Goal: Information Seeking & Learning: Learn about a topic

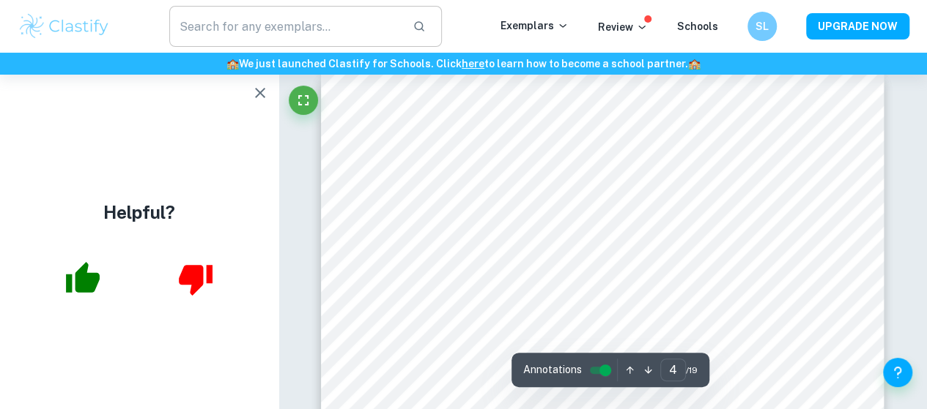
scroll to position [2292, 0]
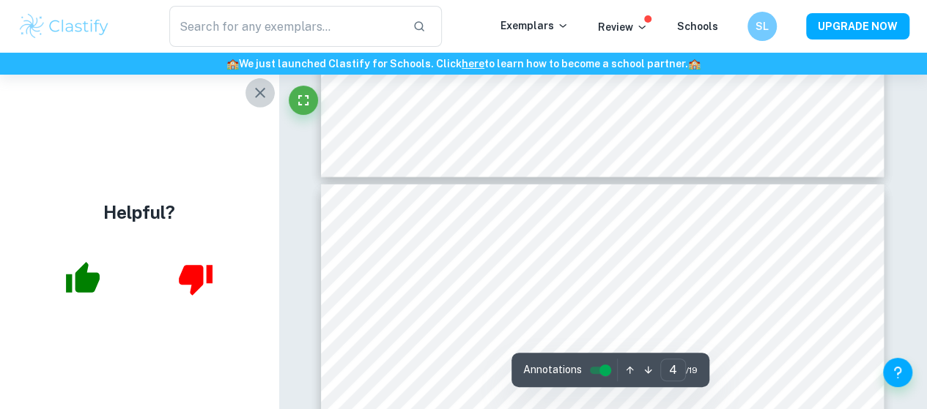
click at [256, 100] on icon "button" at bounding box center [260, 93] width 18 height 18
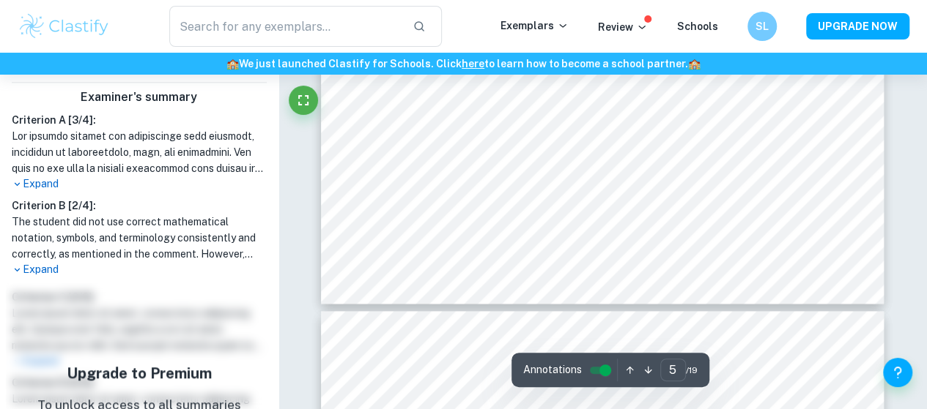
scroll to position [3639, 0]
type input "6"
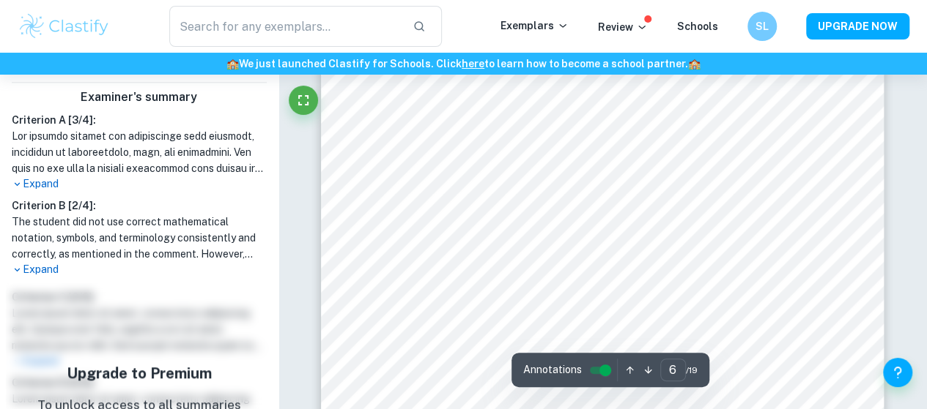
scroll to position [4114, 0]
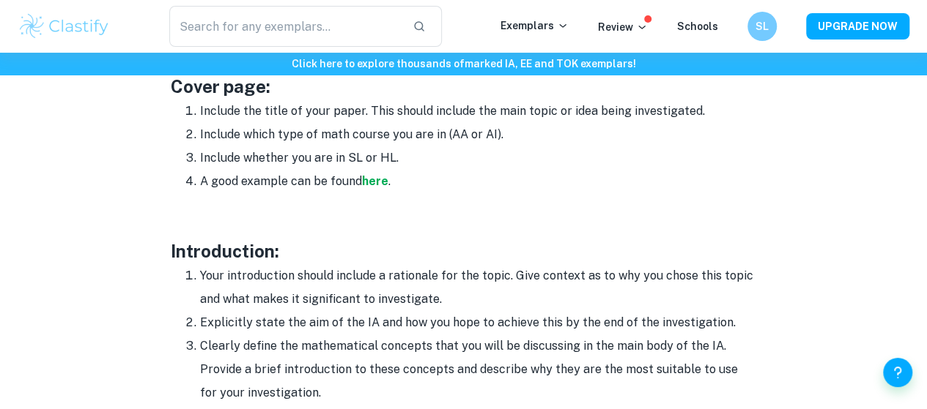
scroll to position [804, 0]
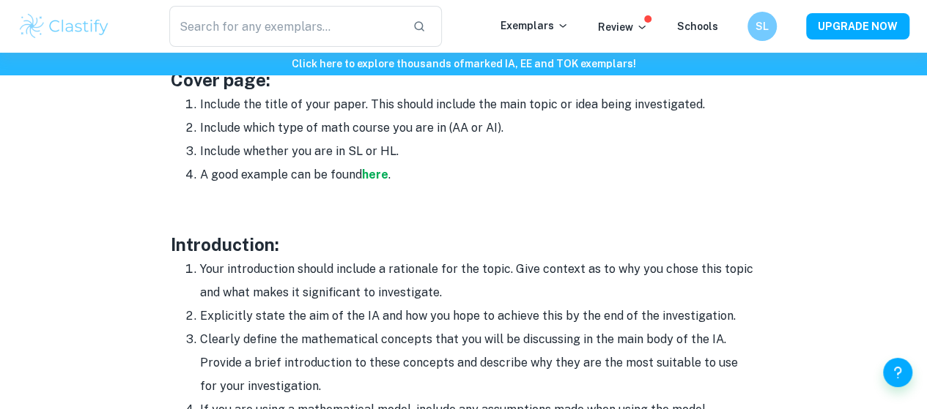
click at [248, 254] on h3 "Introduction:" at bounding box center [464, 244] width 586 height 26
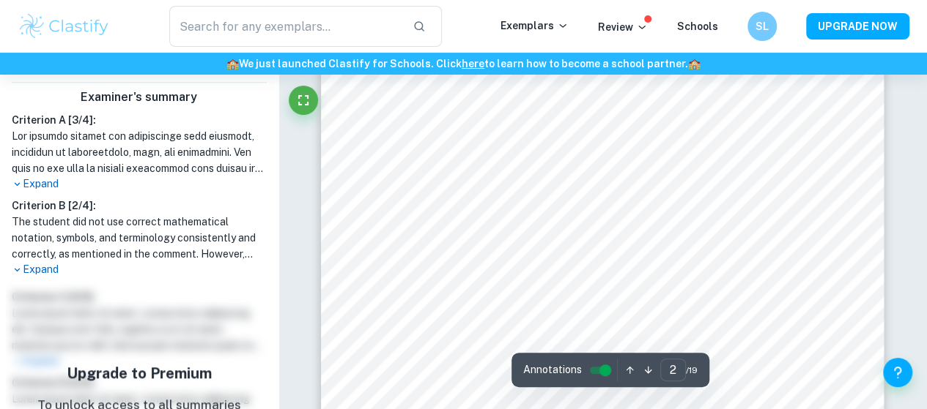
scroll to position [746, 0]
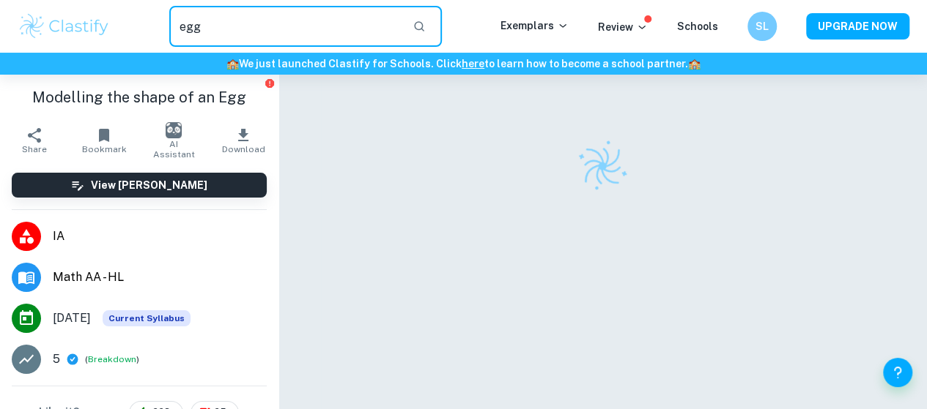
type input "egg"
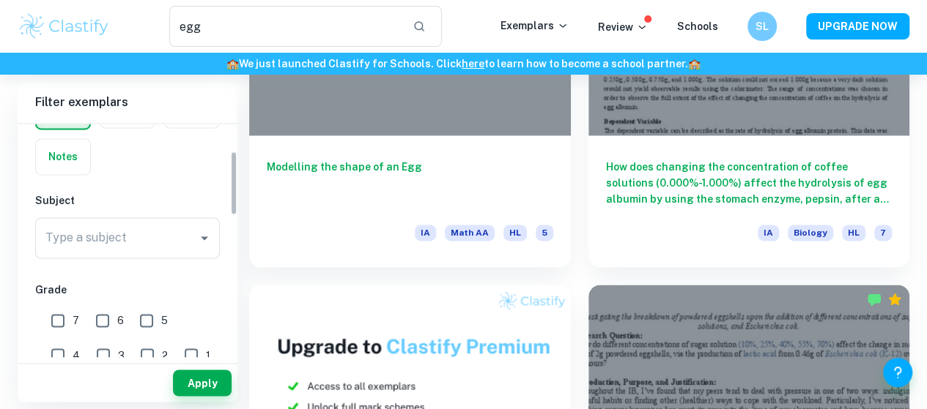
scroll to position [100, 0]
click at [161, 251] on div "Type a subject" at bounding box center [127, 237] width 185 height 41
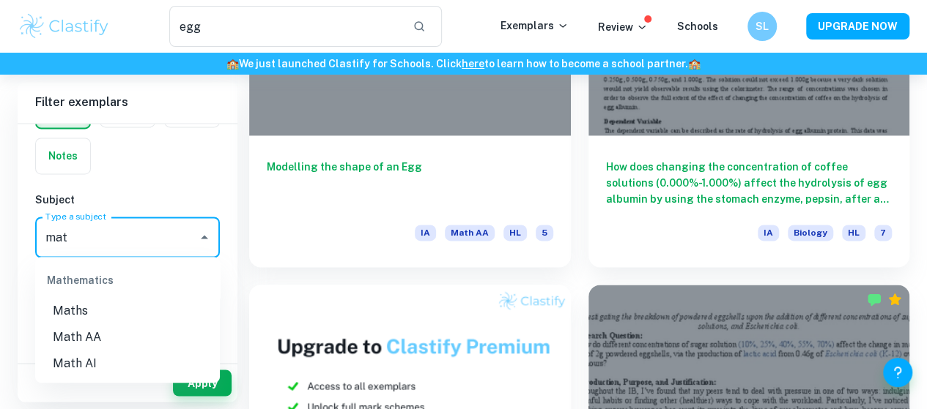
scroll to position [1065, 0]
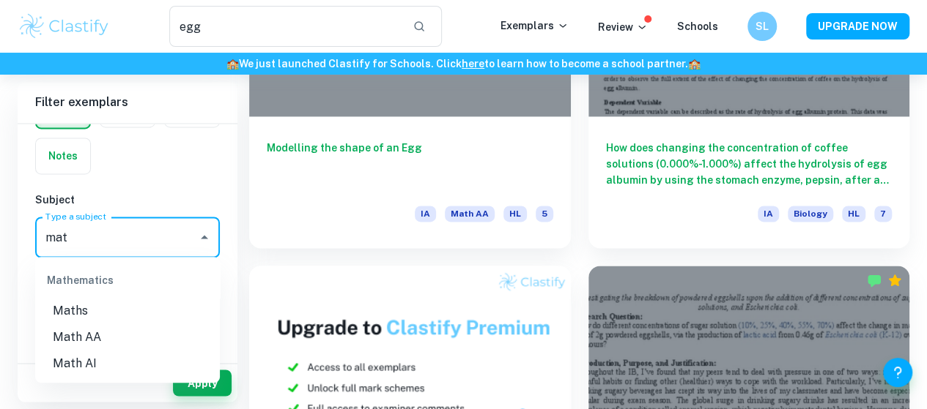
click at [111, 335] on li "Math AA" at bounding box center [127, 338] width 185 height 26
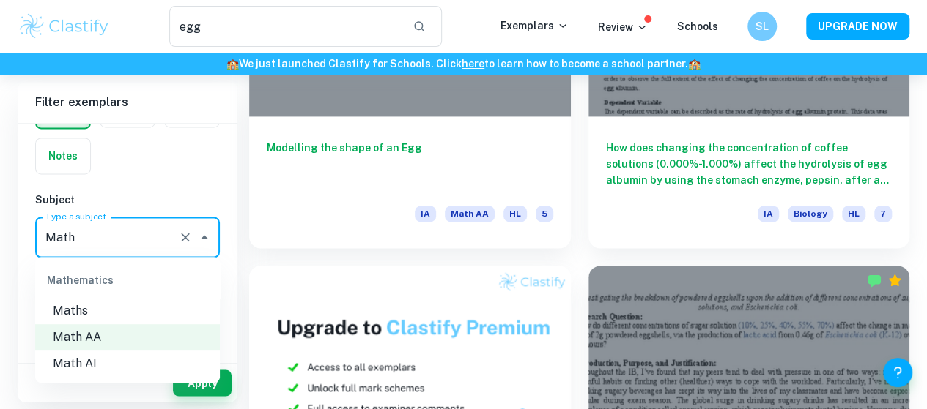
click at [131, 314] on li "Maths" at bounding box center [127, 311] width 185 height 26
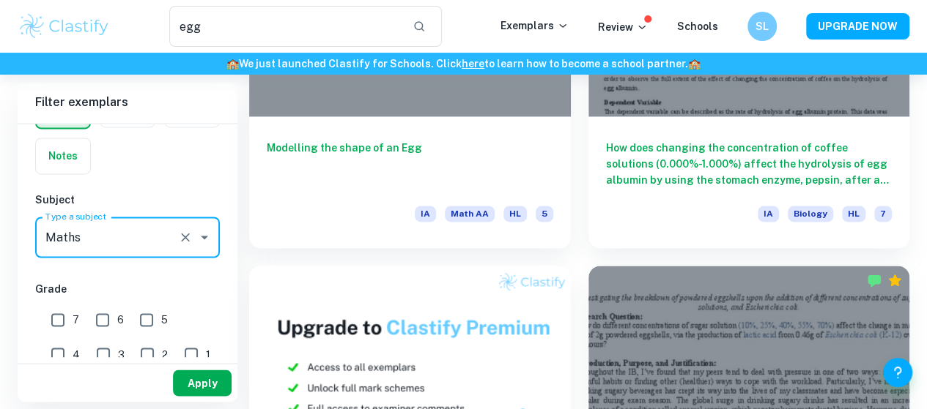
type input "Maths"
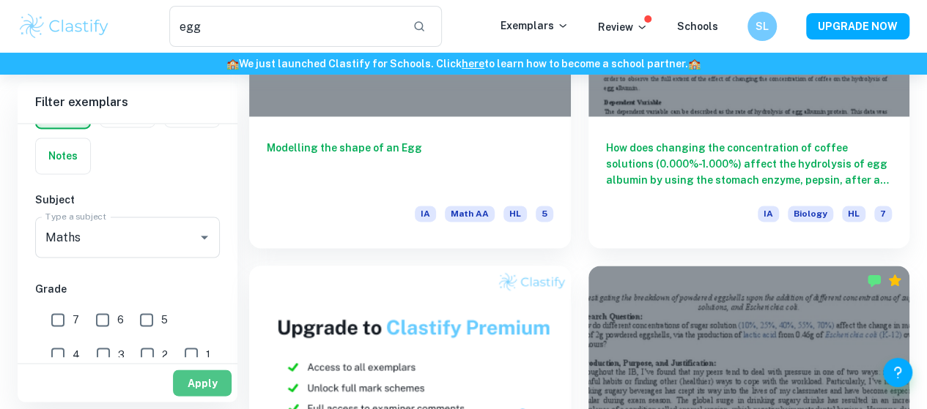
click at [212, 376] on button "Apply" at bounding box center [202, 383] width 59 height 26
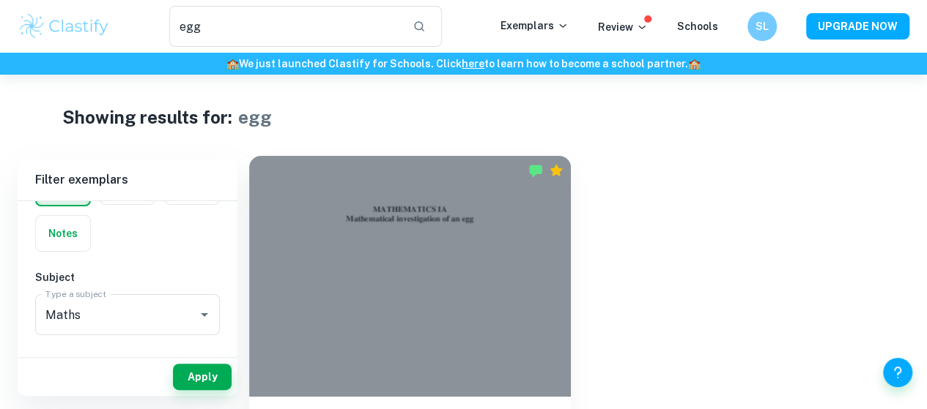
scroll to position [75, 0]
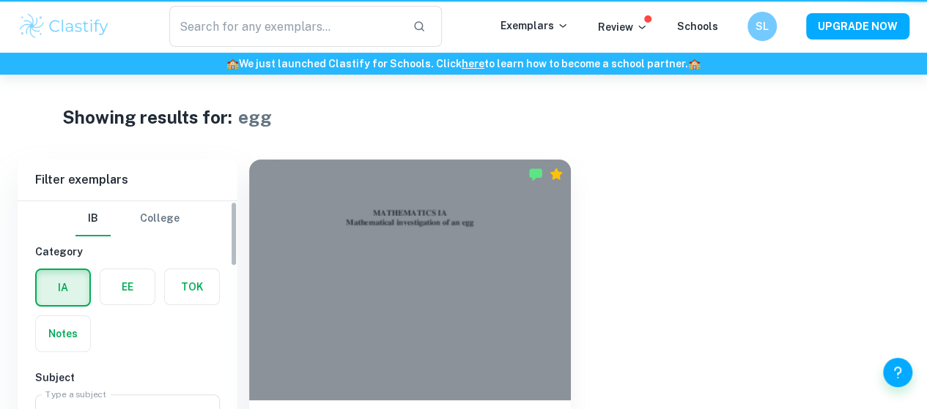
type input "egg"
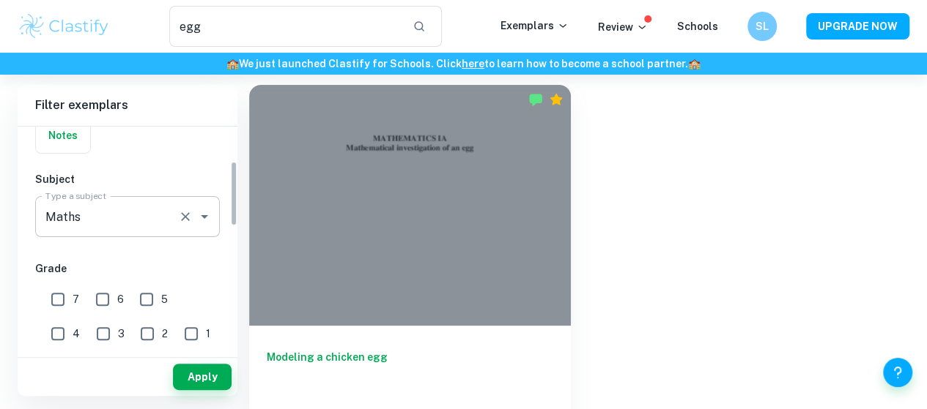
scroll to position [120, 0]
click at [186, 213] on icon "Clear" at bounding box center [185, 220] width 15 height 15
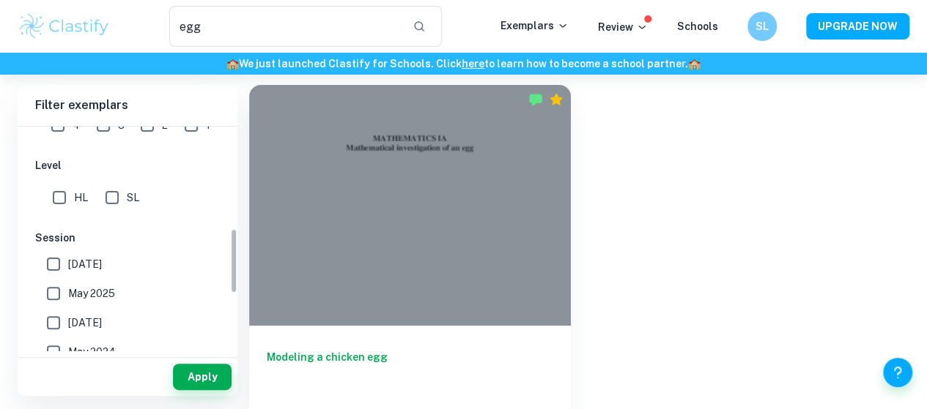
scroll to position [356, 0]
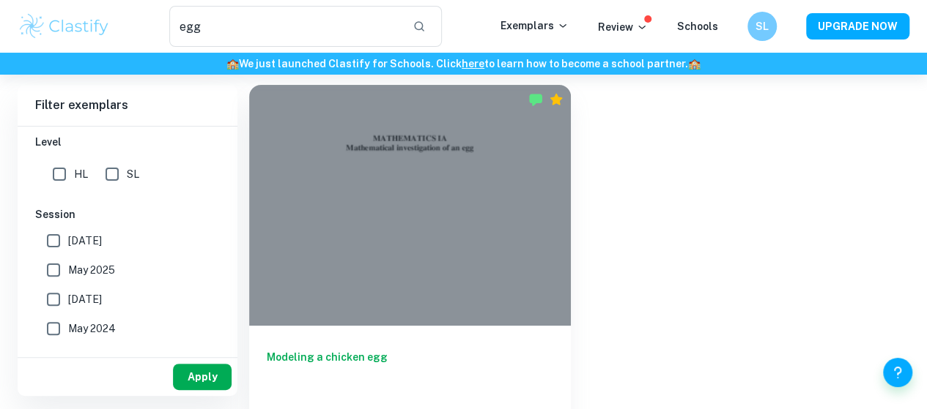
click at [189, 374] on button "Apply" at bounding box center [202, 377] width 59 height 26
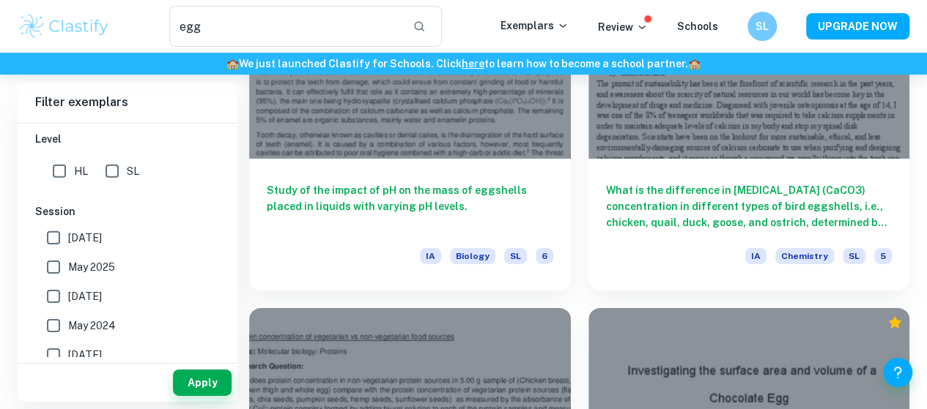
scroll to position [2236, 0]
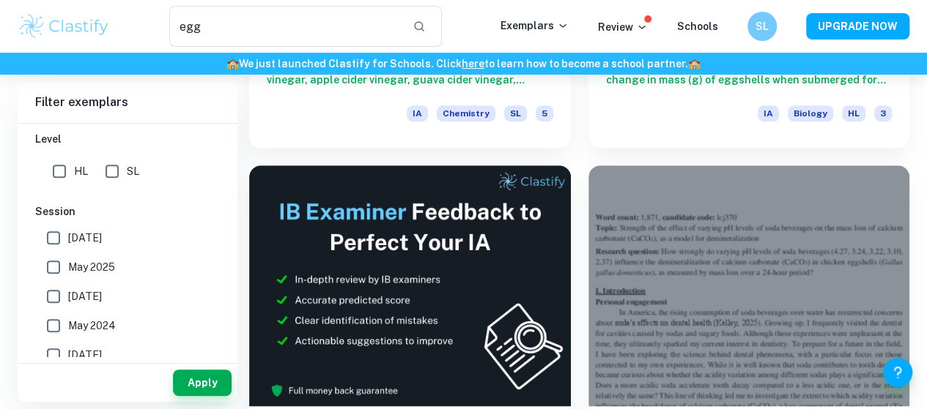
scroll to position [385, 0]
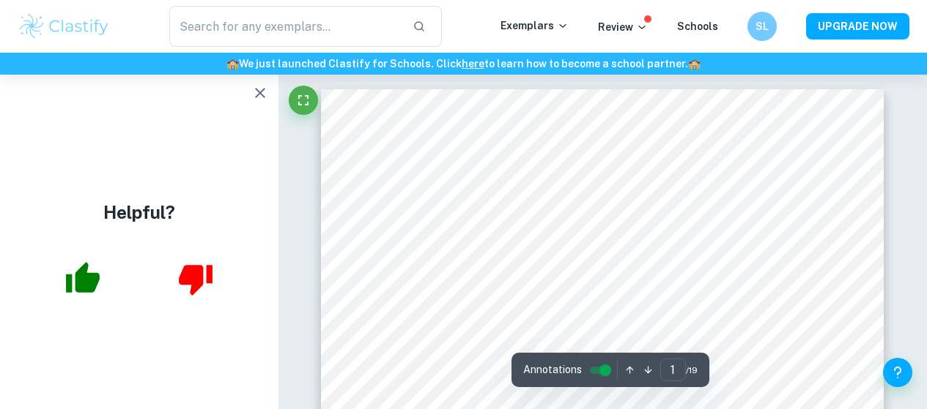
scroll to position [318, 0]
type input "2"
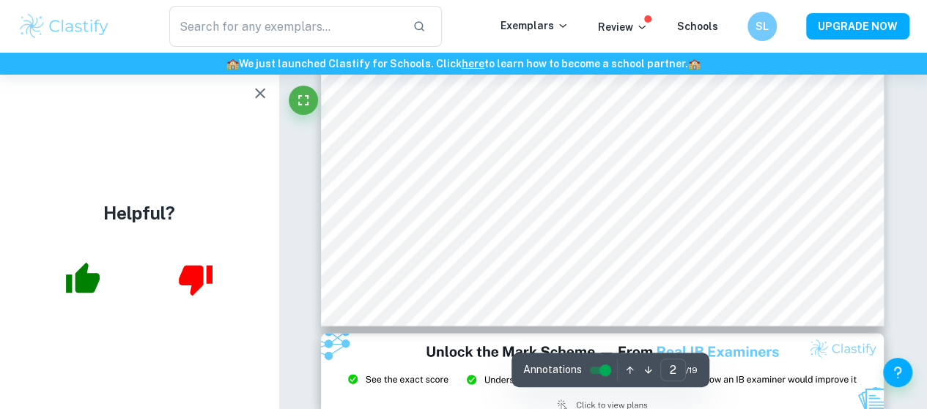
scroll to position [1337, 0]
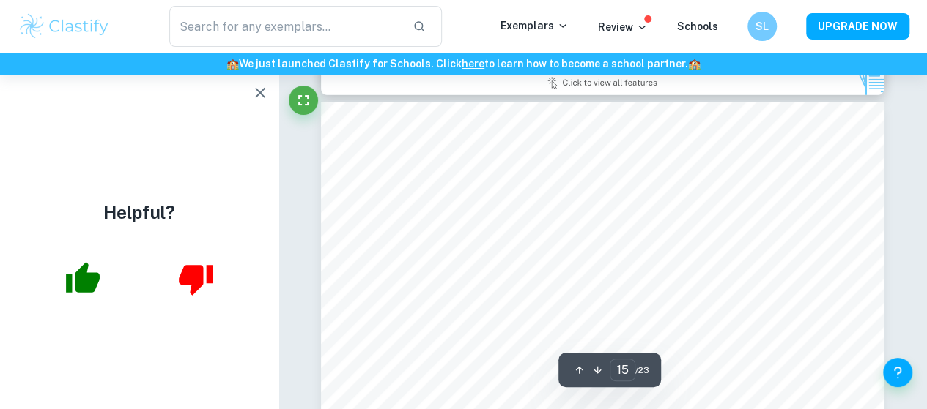
scroll to position [10642, 0]
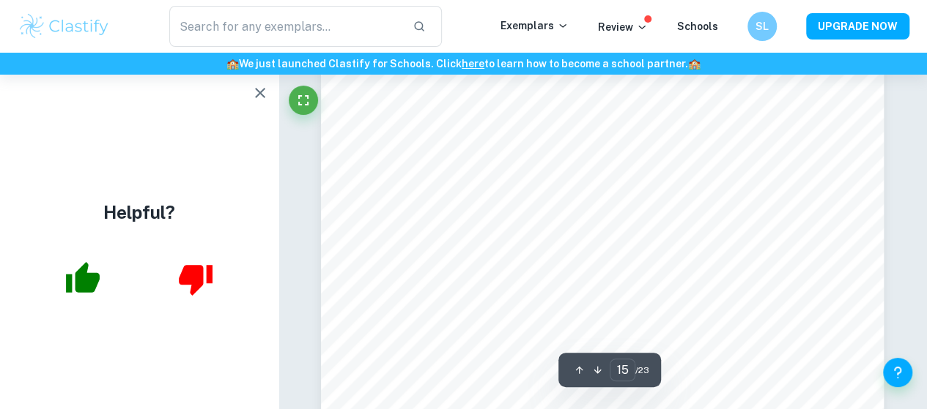
type input "16"
